Goal: Task Accomplishment & Management: Use online tool/utility

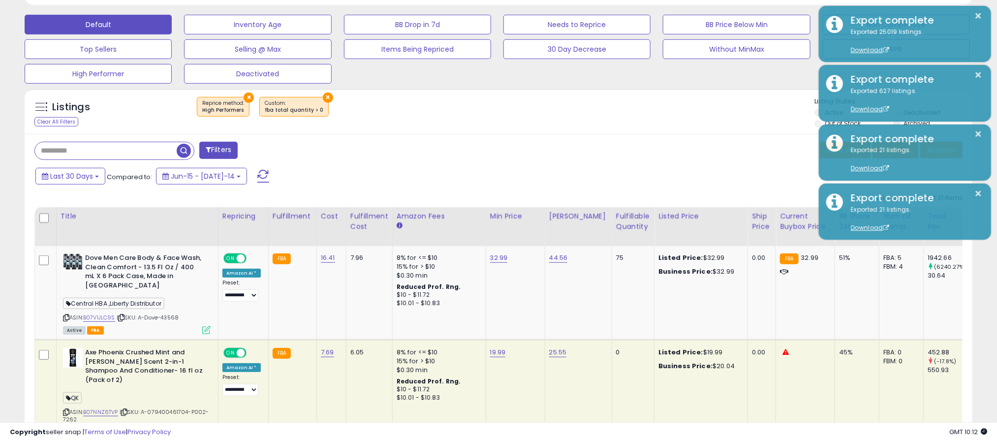
scroll to position [202, 551]
click at [248, 96] on button "×" at bounding box center [249, 98] width 10 height 10
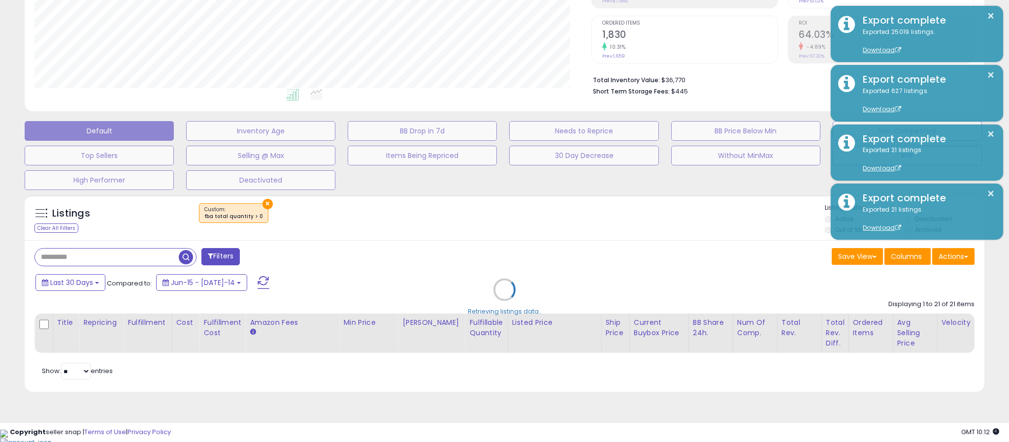
scroll to position [202, 557]
click at [260, 207] on div "Retrieving listings data.." at bounding box center [504, 297] width 974 height 214
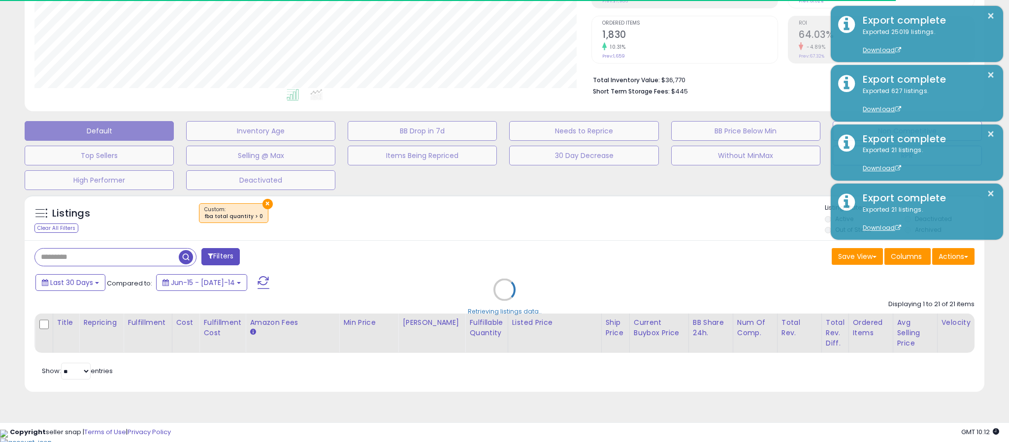
click at [262, 204] on div "Retrieving listings data.." at bounding box center [504, 297] width 974 height 214
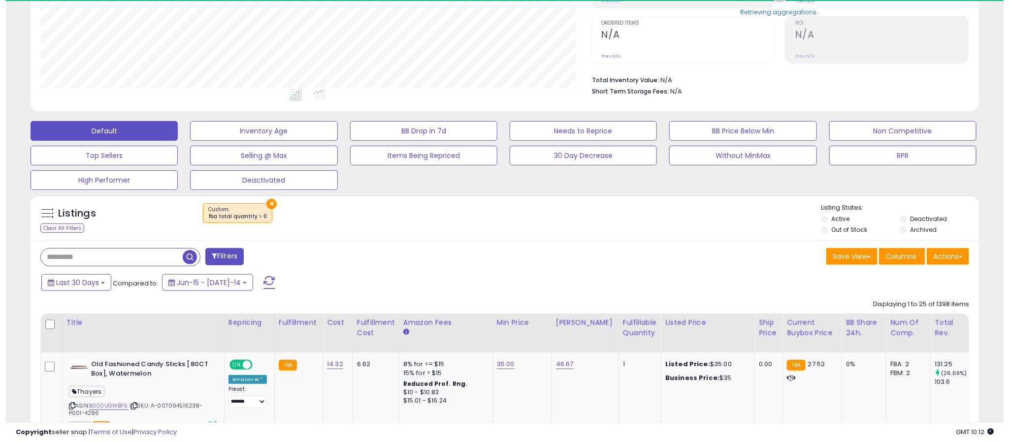
scroll to position [202, 551]
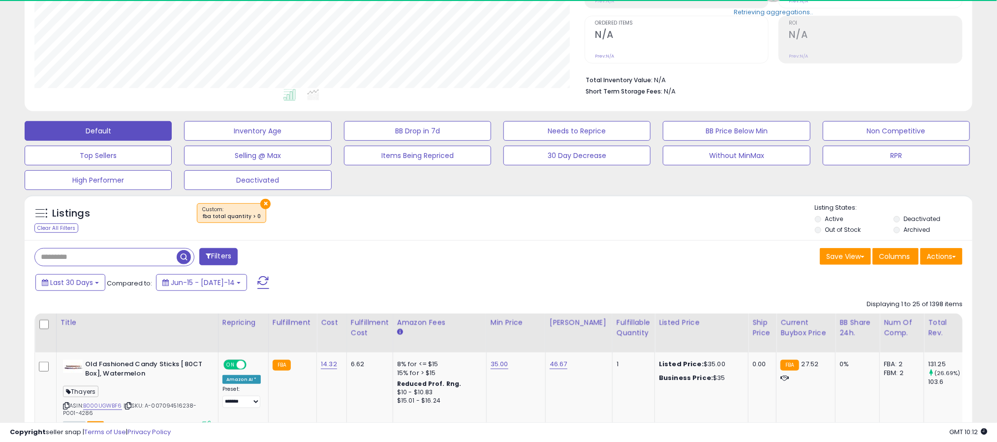
click at [260, 204] on button "×" at bounding box center [265, 204] width 10 height 10
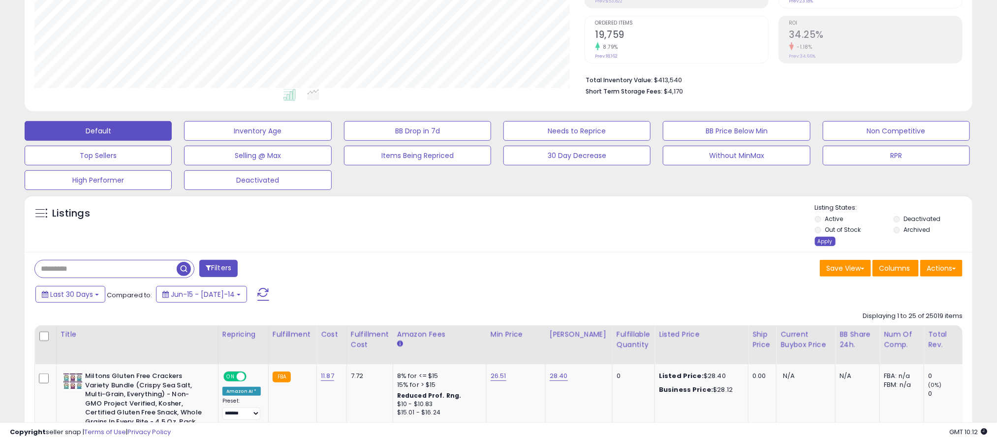
click at [826, 244] on div "Apply" at bounding box center [825, 241] width 21 height 9
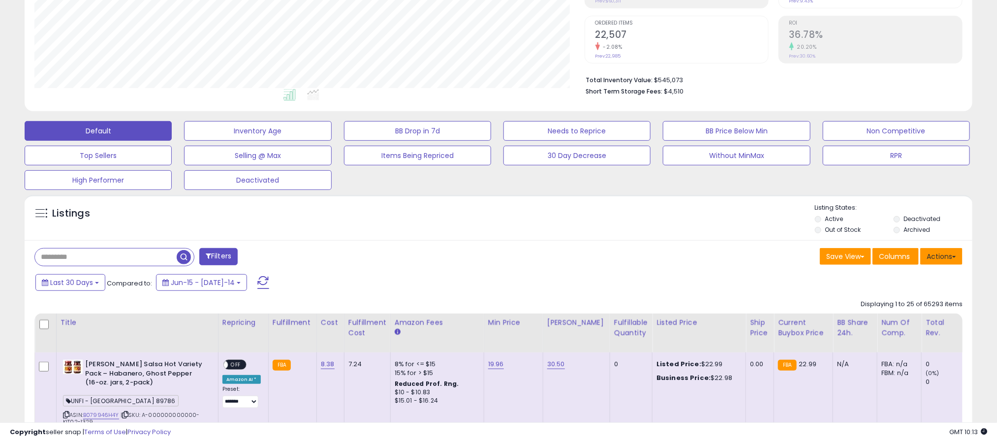
click at [943, 256] on button "Actions" at bounding box center [942, 256] width 42 height 17
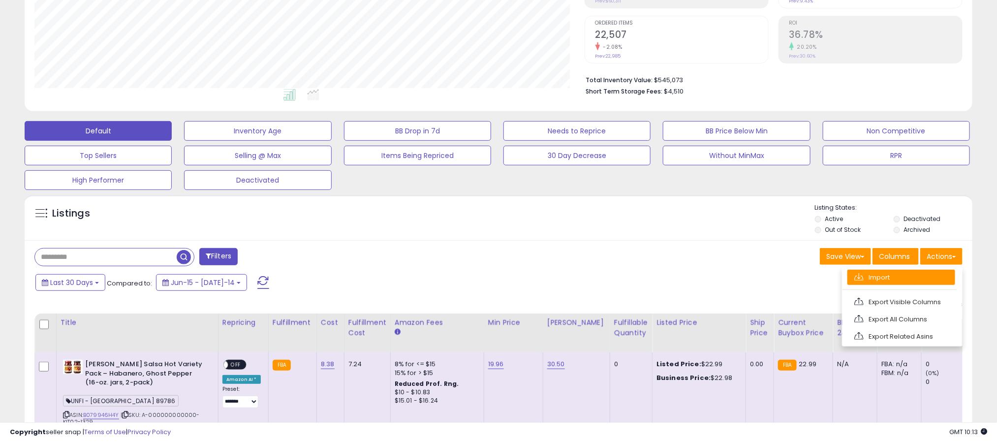
click at [899, 272] on link "Import" at bounding box center [902, 277] width 108 height 15
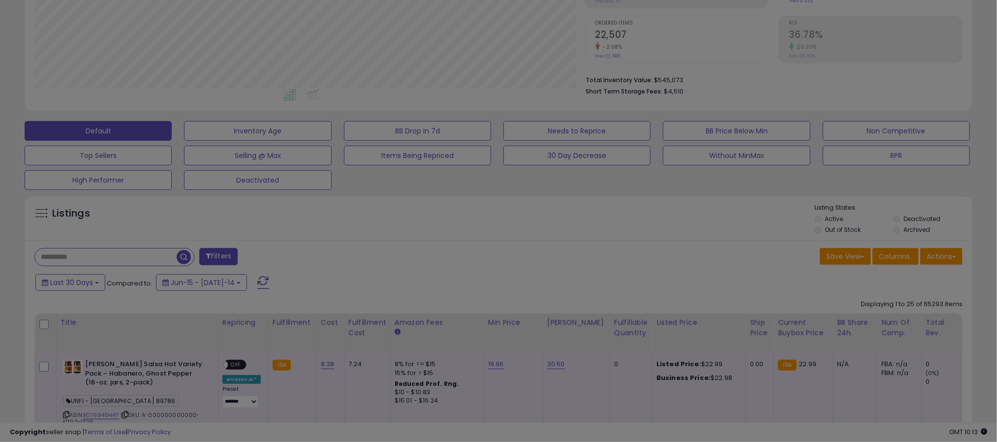
scroll to position [202, 557]
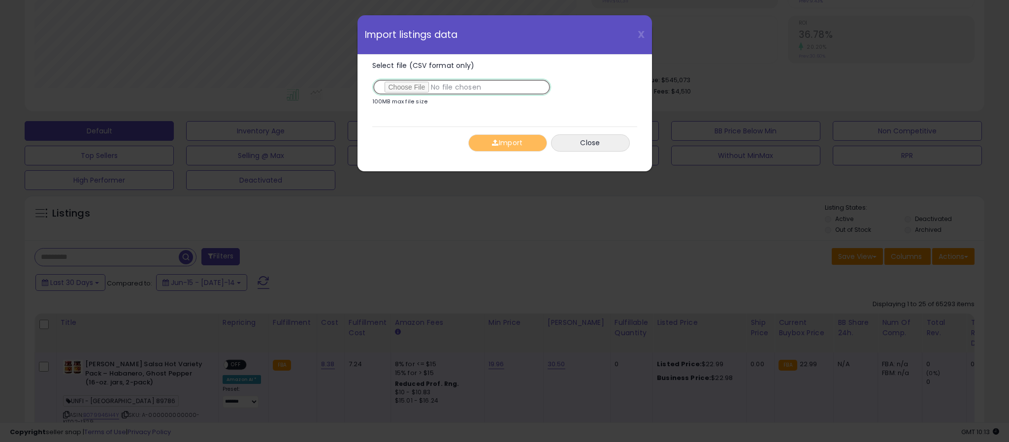
click at [407, 86] on input "Select file (CSV format only)" at bounding box center [461, 87] width 179 height 17
type input "**********"
click at [420, 116] on div "Select file (CSV format only) 100MB max file size 0%" at bounding box center [504, 87] width 265 height 64
click at [510, 148] on button "Import" at bounding box center [507, 142] width 79 height 17
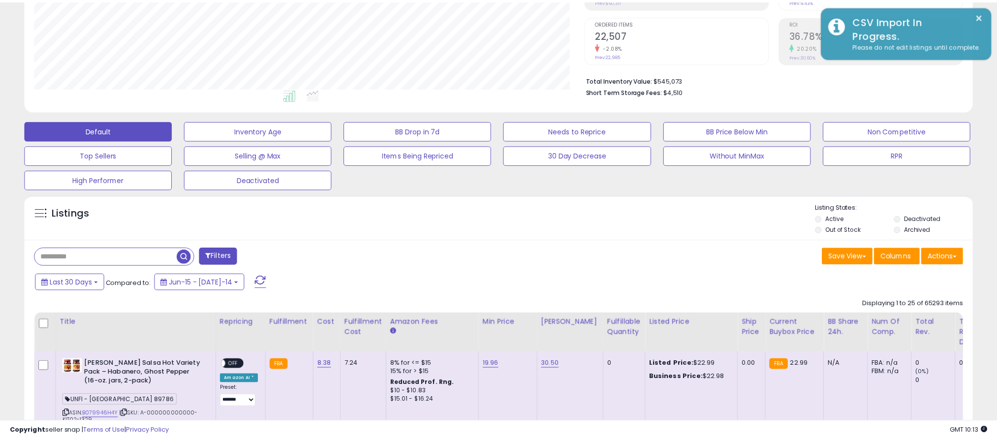
scroll to position [492141, 491793]
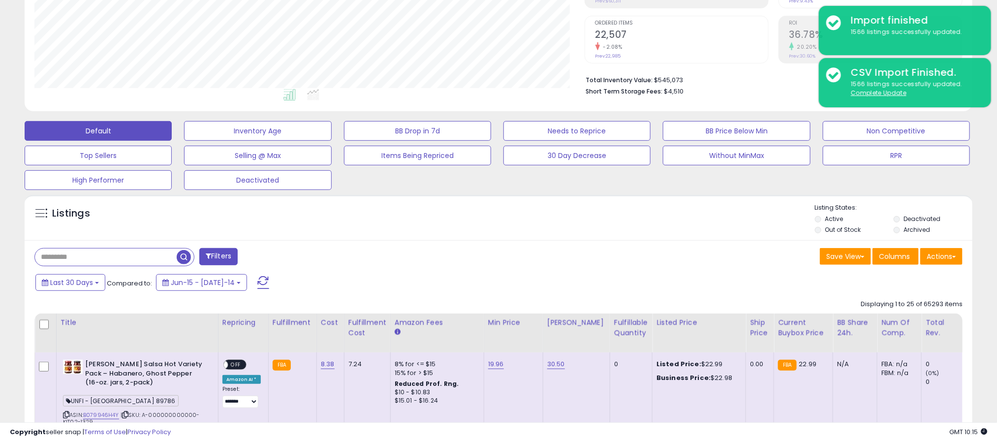
click at [479, 266] on div "Filters" at bounding box center [263, 258] width 472 height 20
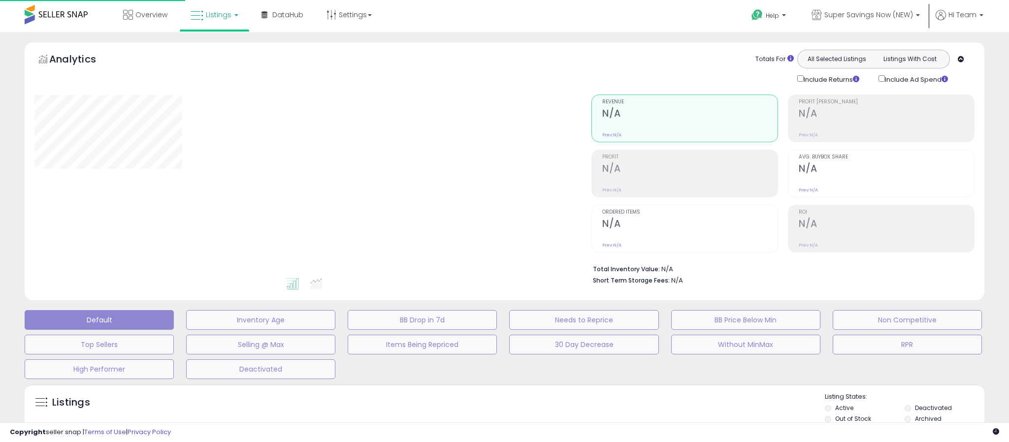
scroll to position [189, 0]
